Goal: Check status: Check status

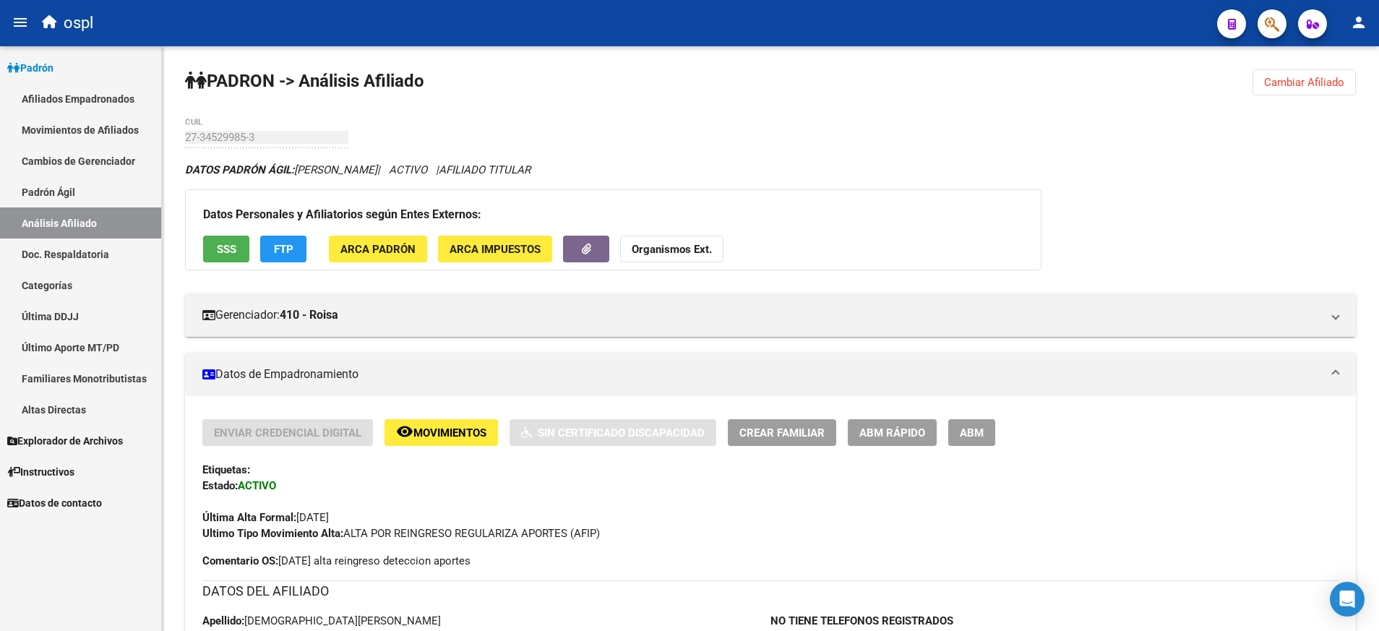
scroll to position [326, 0]
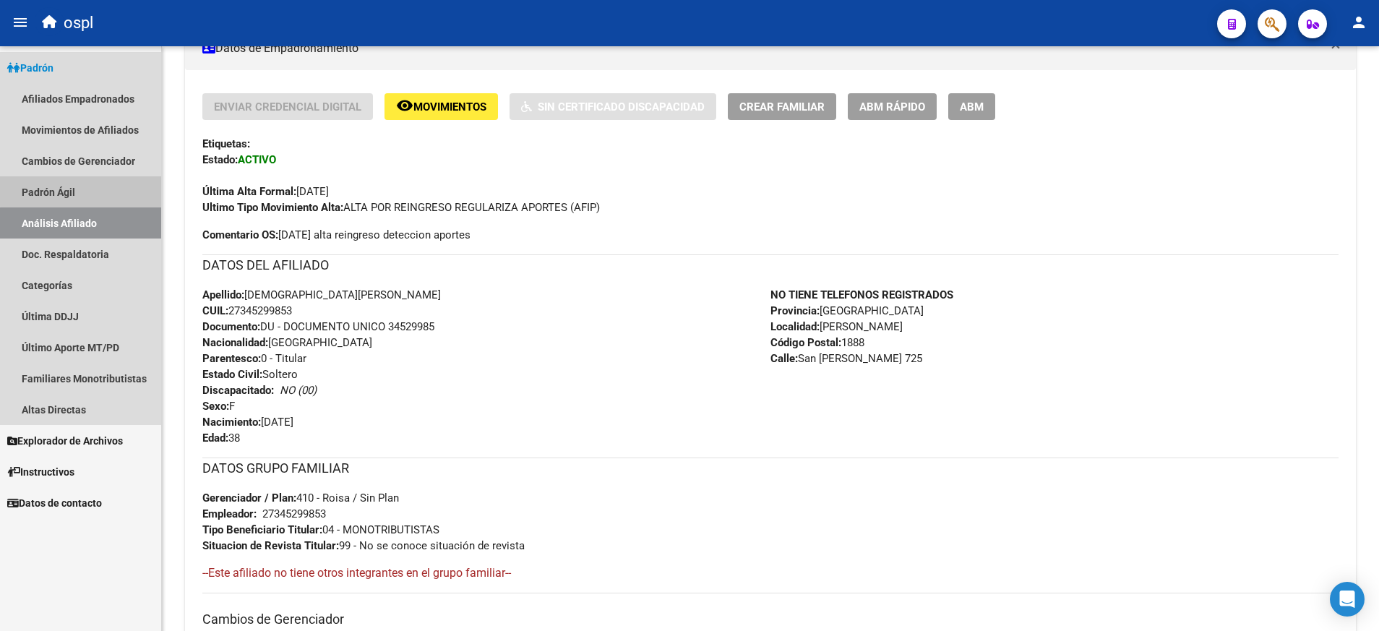
click at [83, 188] on link "Padrón Ágil" at bounding box center [80, 191] width 161 height 31
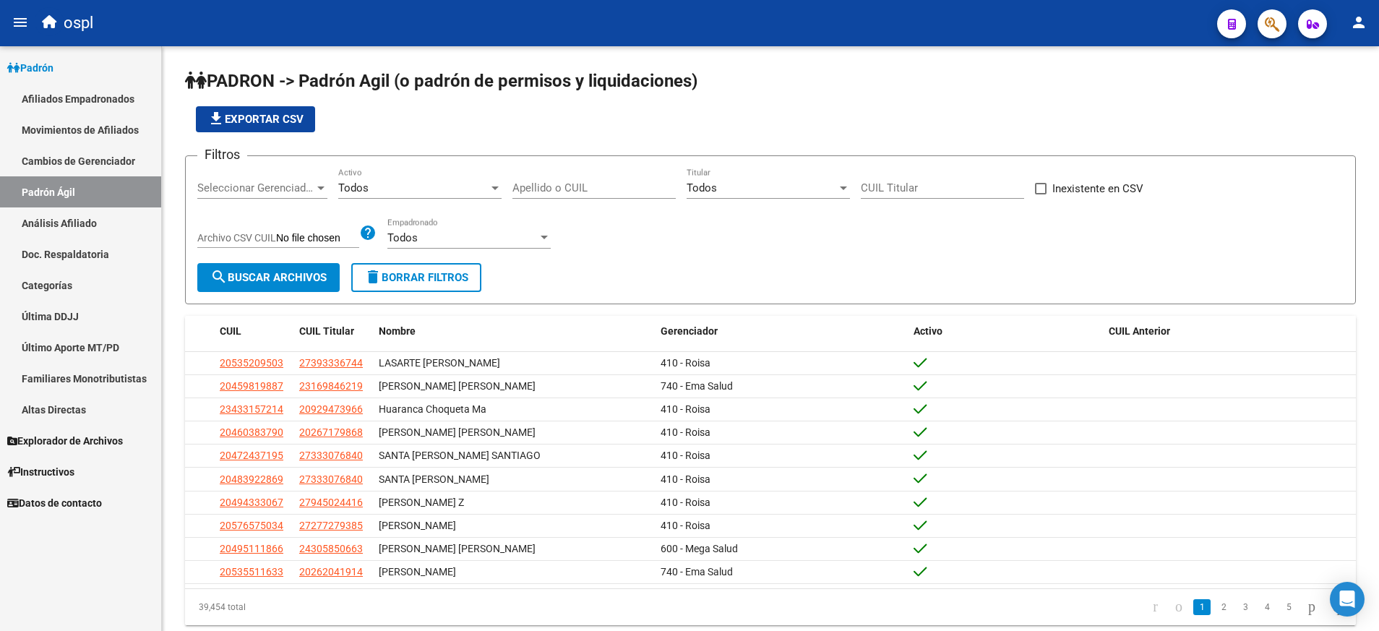
click at [585, 177] on div "Apellido o CUIL" at bounding box center [593, 183] width 163 height 31
paste input "59520341"
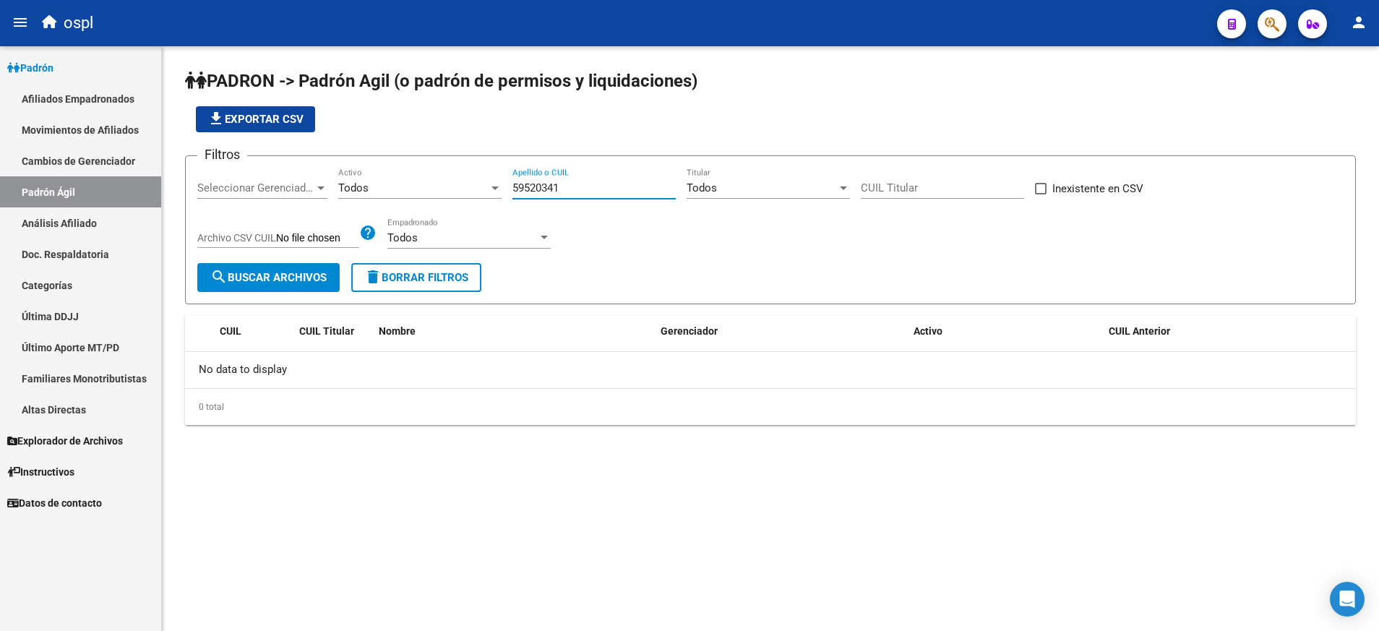
click at [550, 190] on input "59520341" at bounding box center [593, 187] width 163 height 13
paste input "27421972023"
type input "27421972023"
click at [302, 269] on button "search Buscar Archivos" at bounding box center [268, 277] width 142 height 29
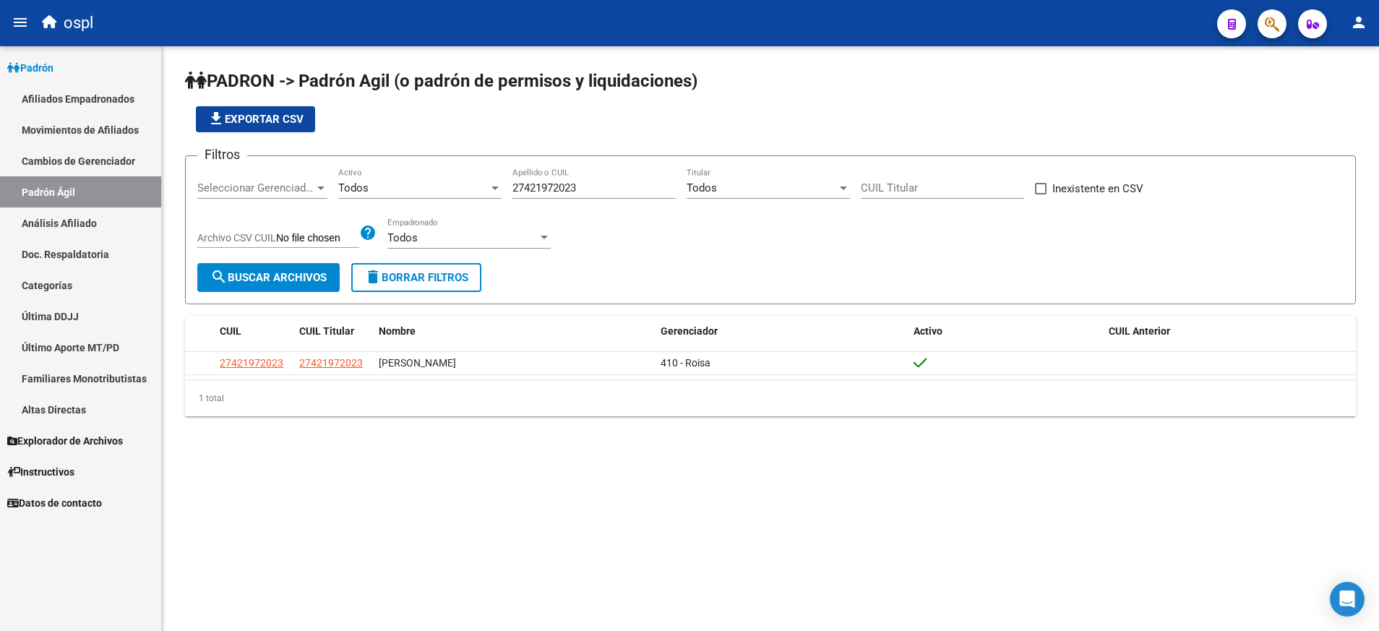
click at [351, 369] on app-link-go-to "27421972023" at bounding box center [331, 363] width 64 height 17
click at [349, 363] on span "27421972023" at bounding box center [331, 363] width 64 height 12
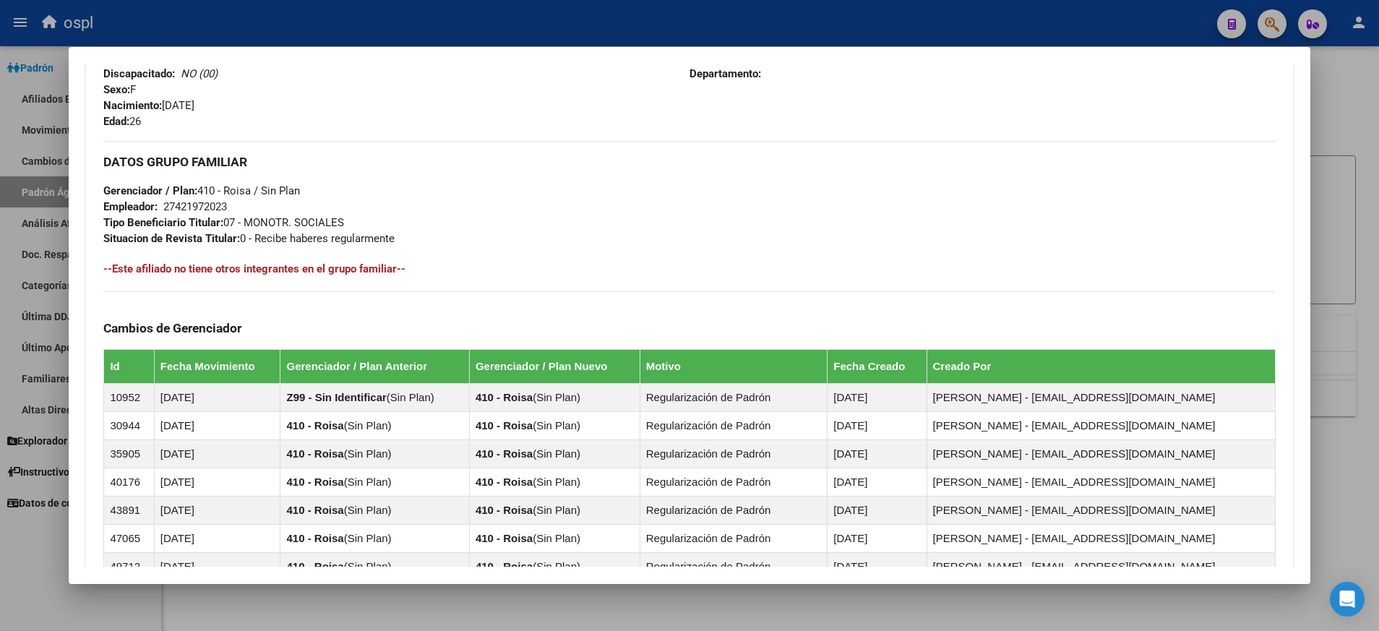
scroll to position [968, 0]
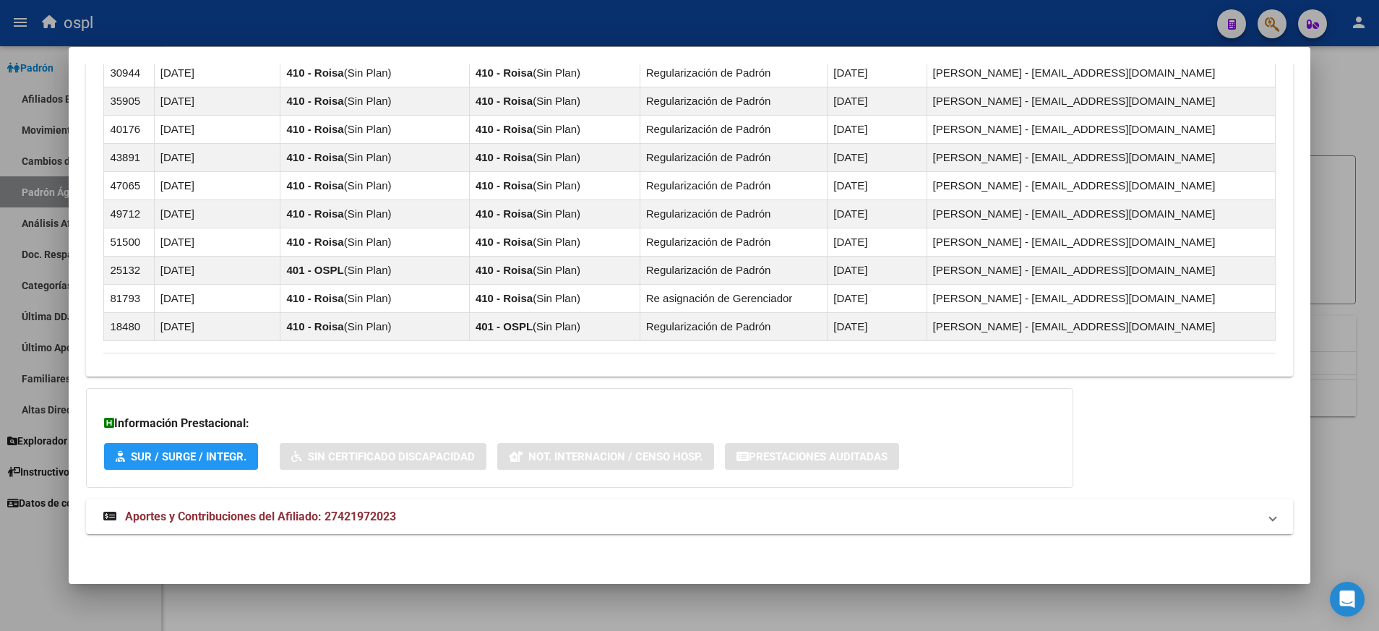
click at [348, 515] on span "Aportes y Contribuciones del Afiliado: 27421972023" at bounding box center [260, 517] width 271 height 14
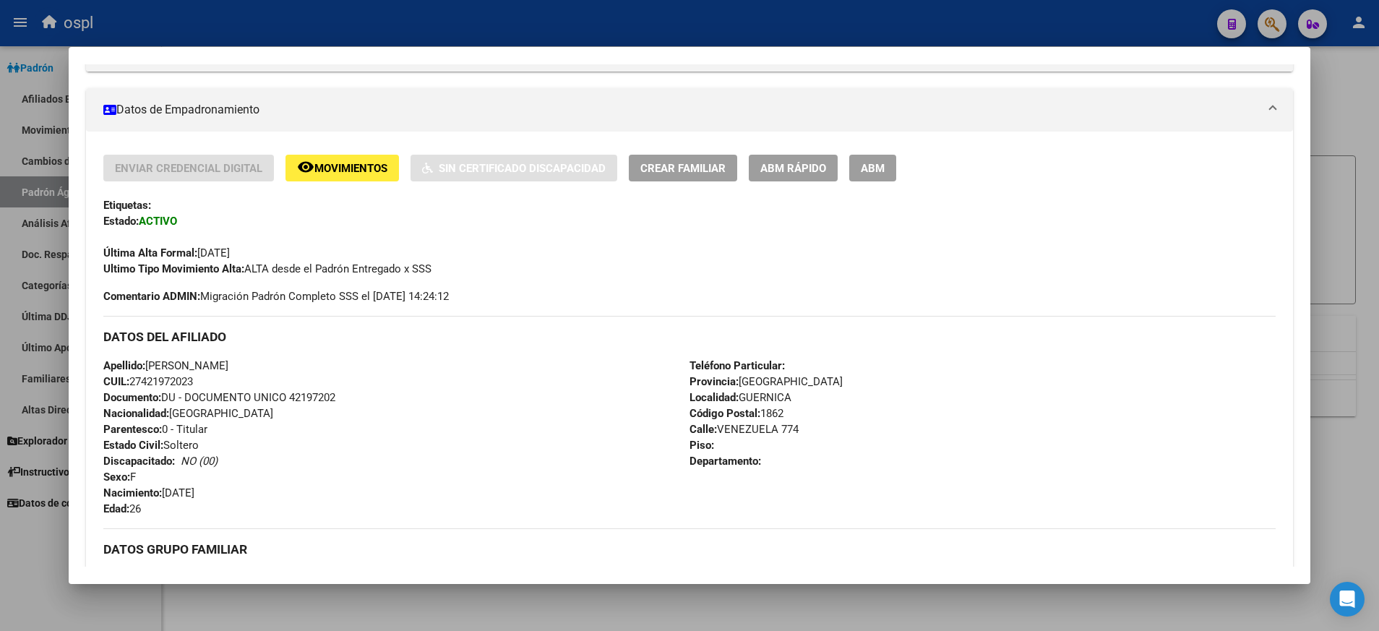
scroll to position [218, 0]
